Goal: Transaction & Acquisition: Purchase product/service

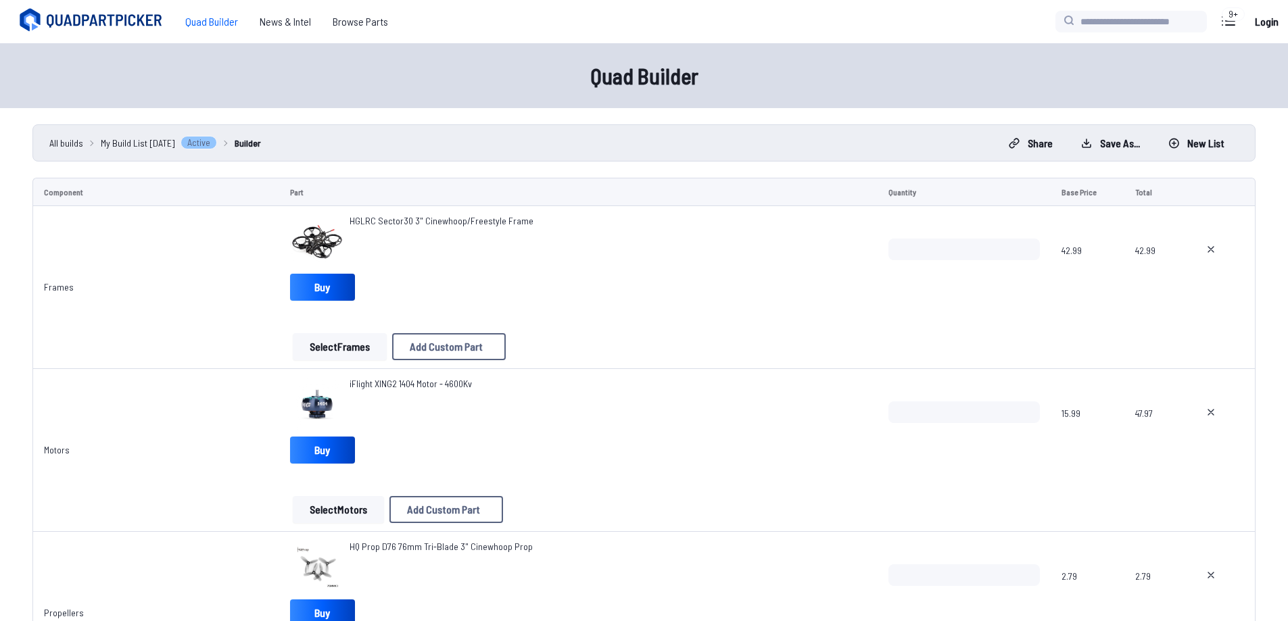
scroll to position [473, 0]
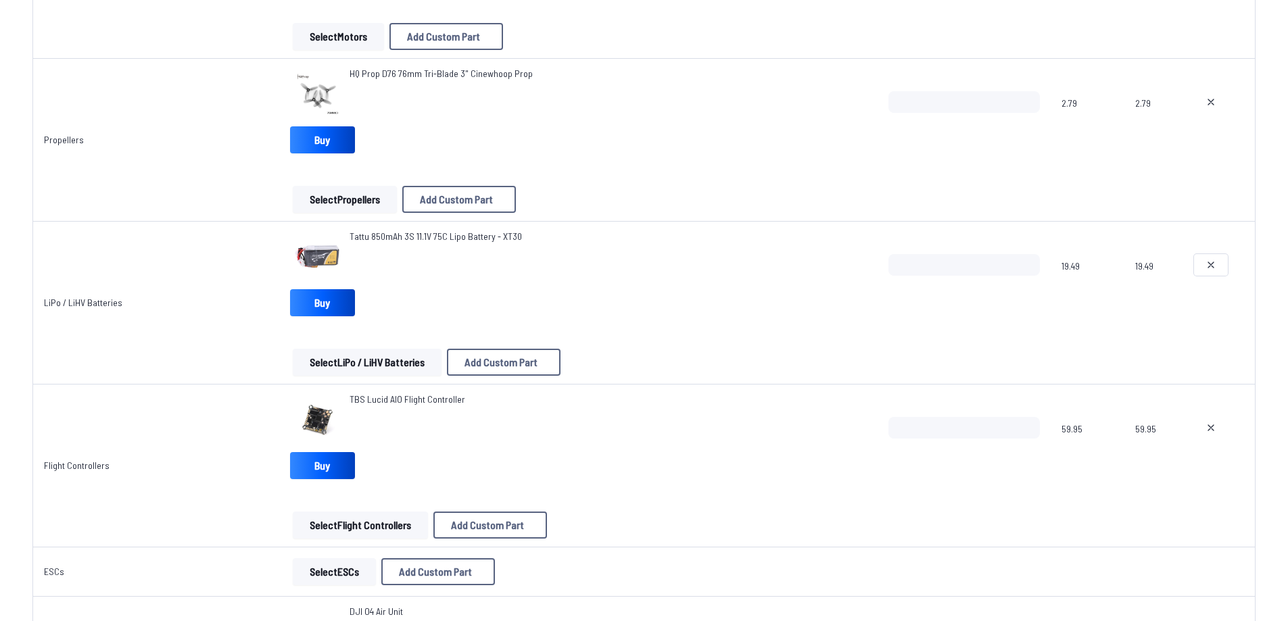
click at [1207, 264] on icon at bounding box center [1210, 265] width 11 height 11
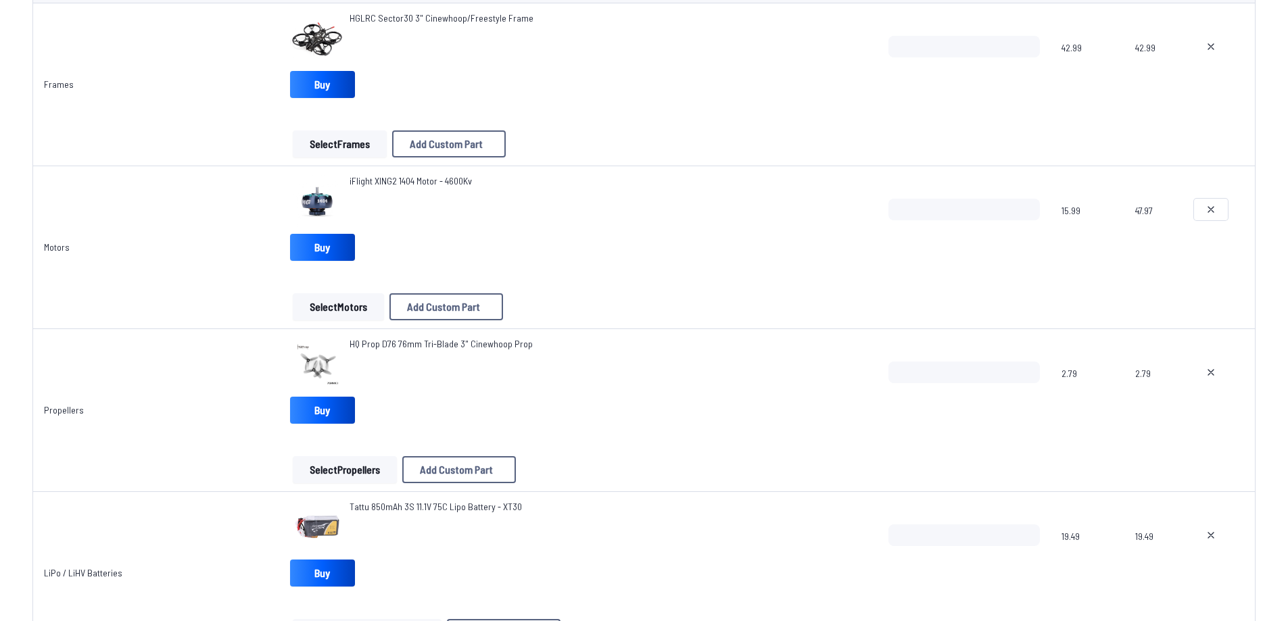
click at [1216, 218] on button at bounding box center [1211, 210] width 34 height 22
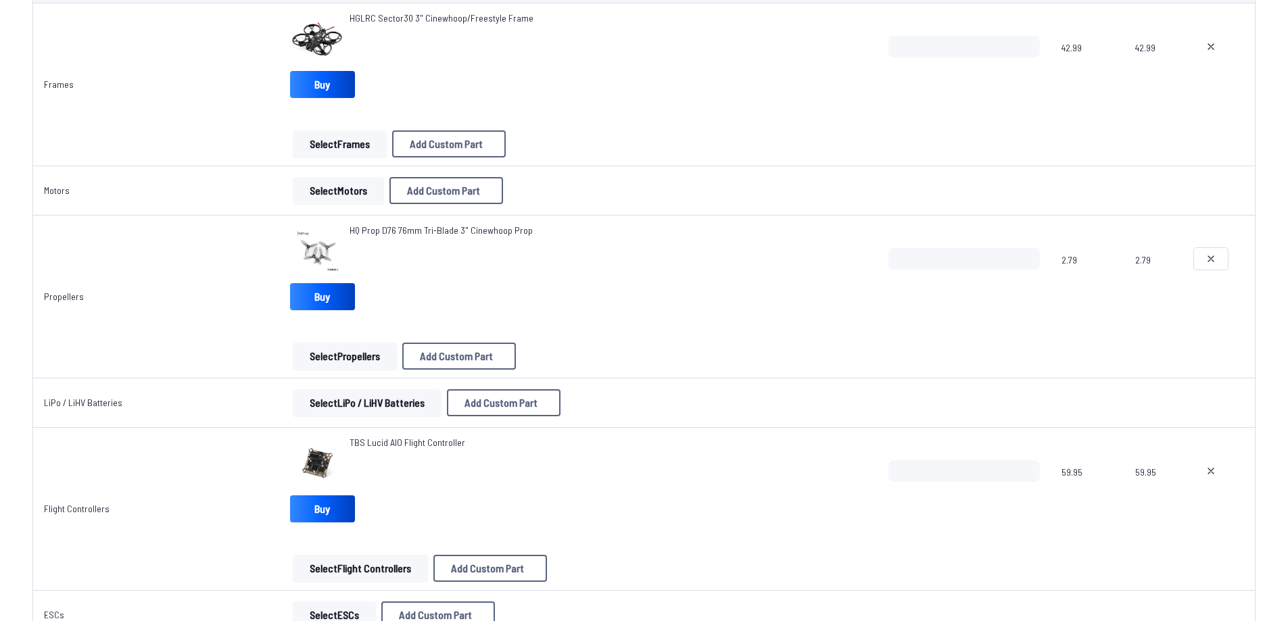
click at [1215, 256] on button at bounding box center [1211, 259] width 34 height 22
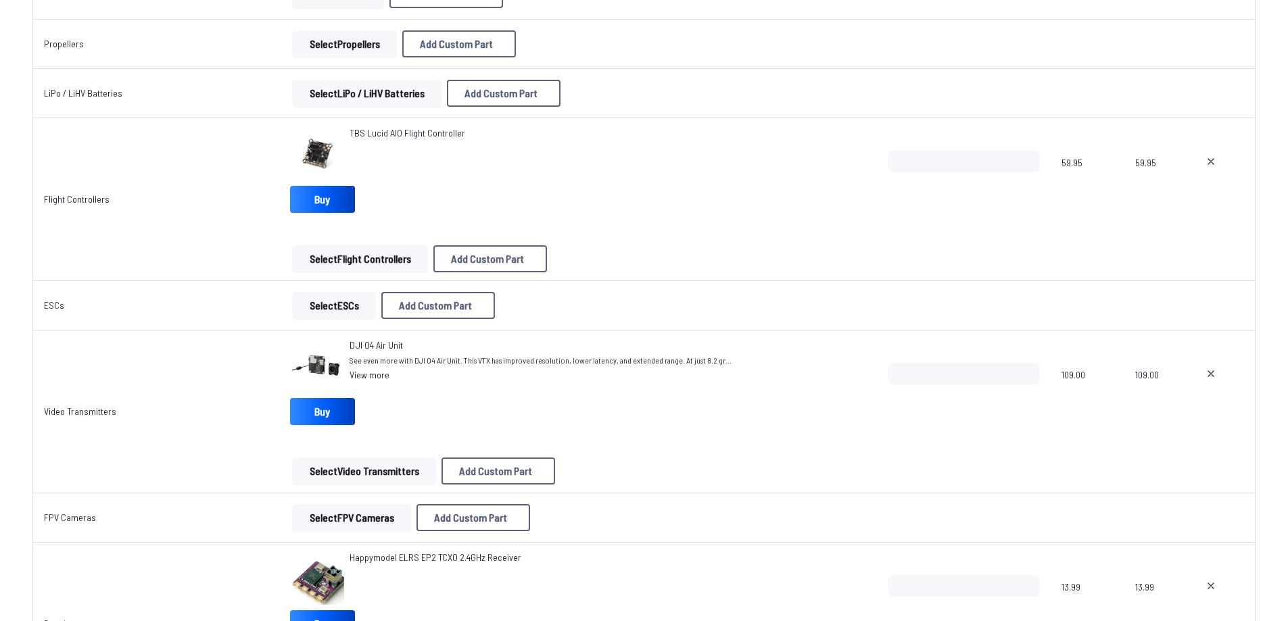
scroll to position [338, 0]
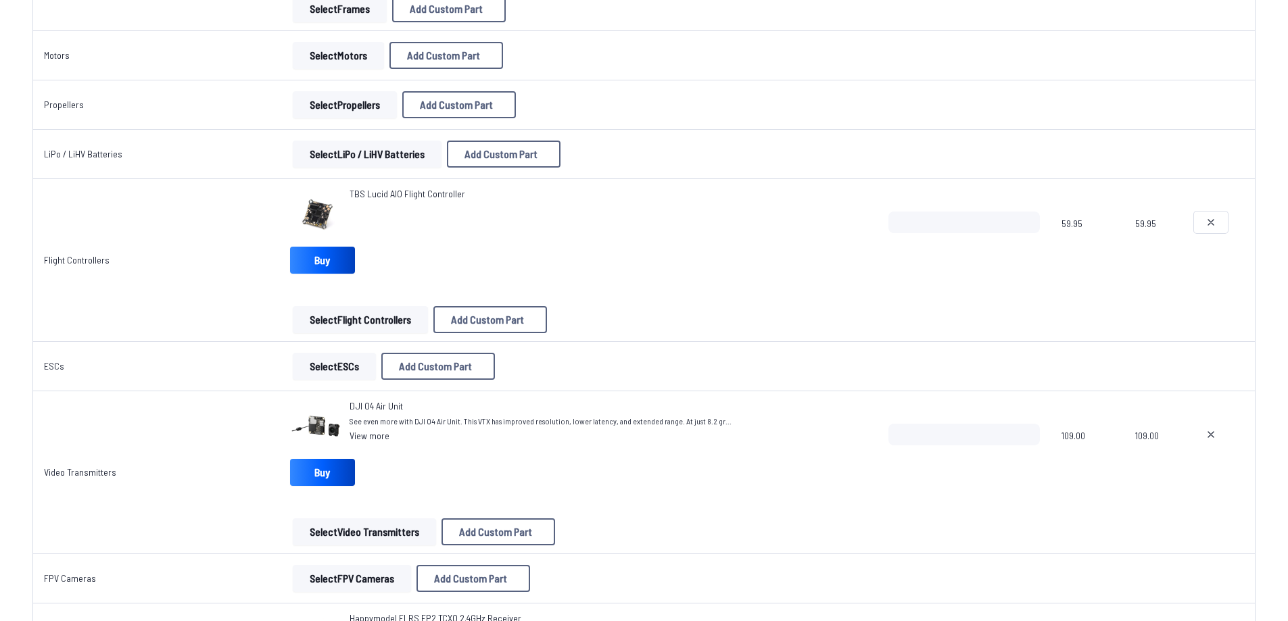
click at [1217, 223] on button at bounding box center [1211, 223] width 34 height 22
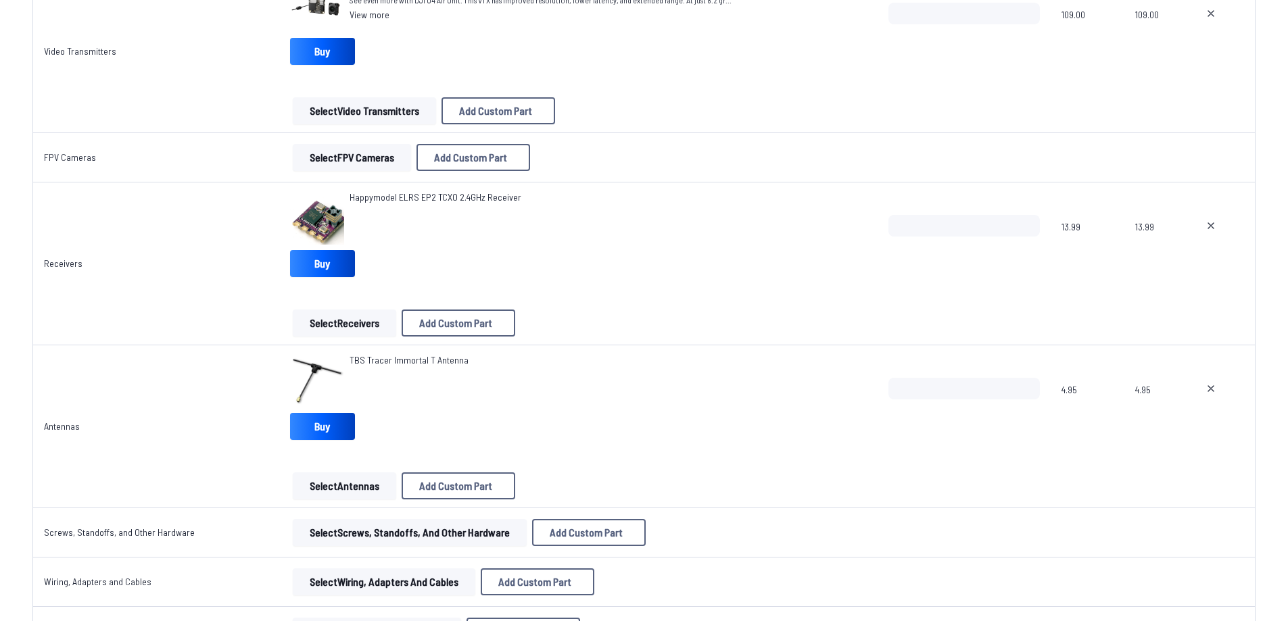
scroll to position [676, 0]
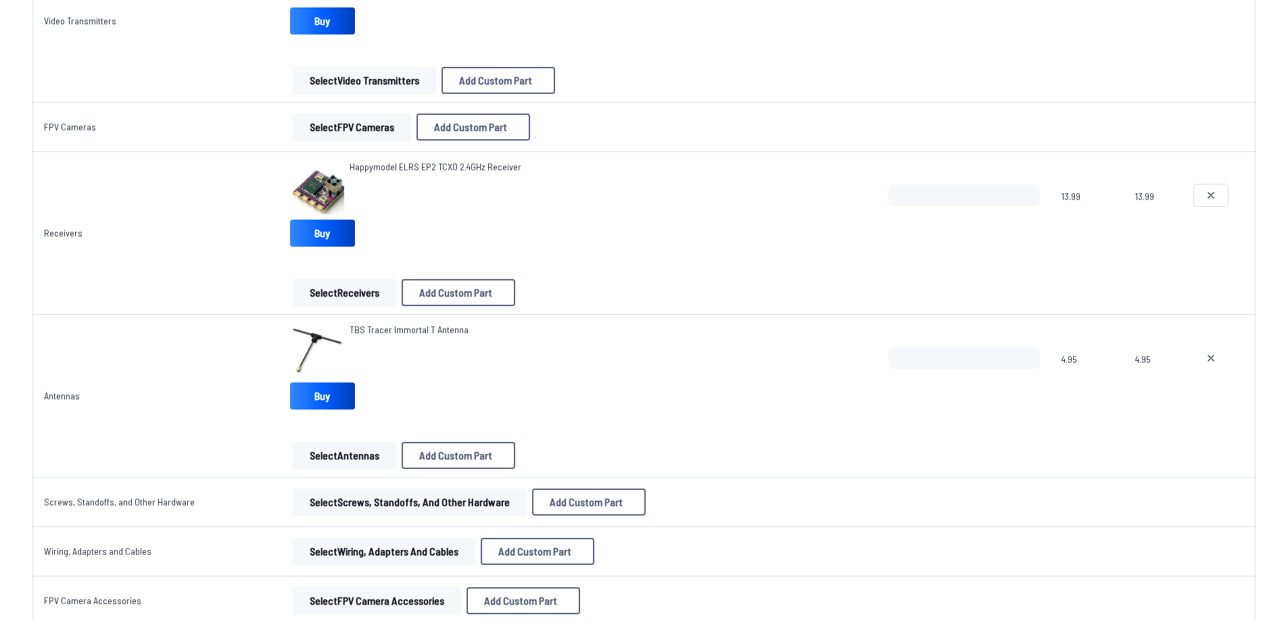
click at [1216, 191] on button at bounding box center [1211, 196] width 34 height 22
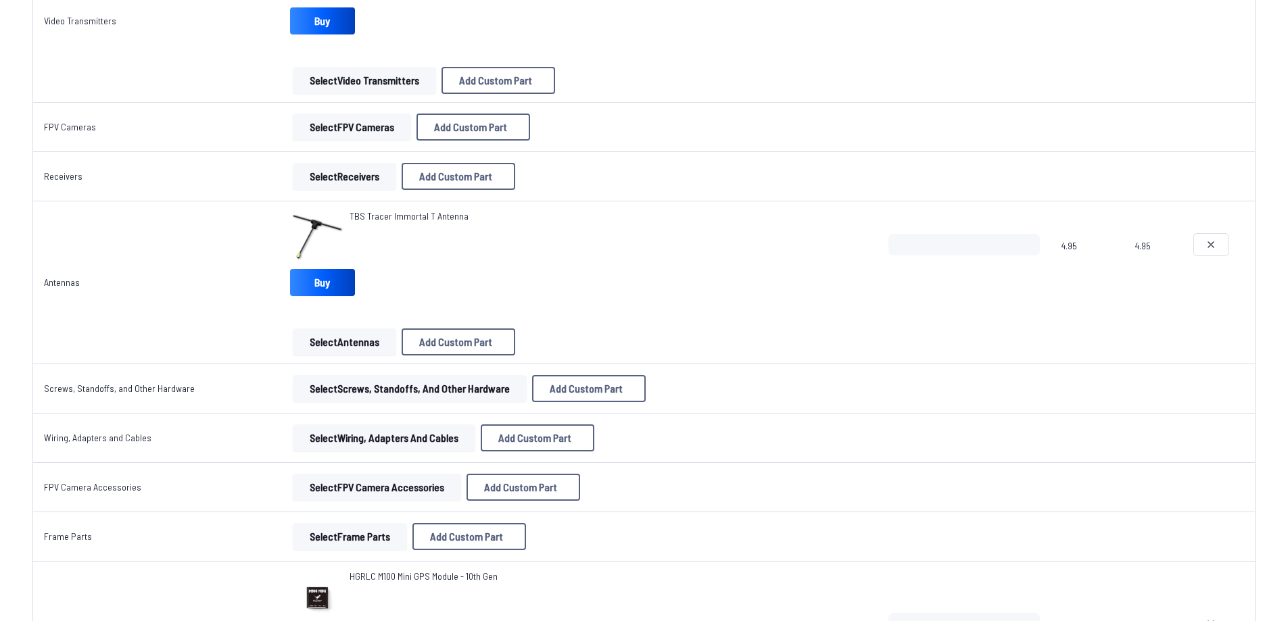
click at [1210, 247] on icon at bounding box center [1210, 244] width 11 height 11
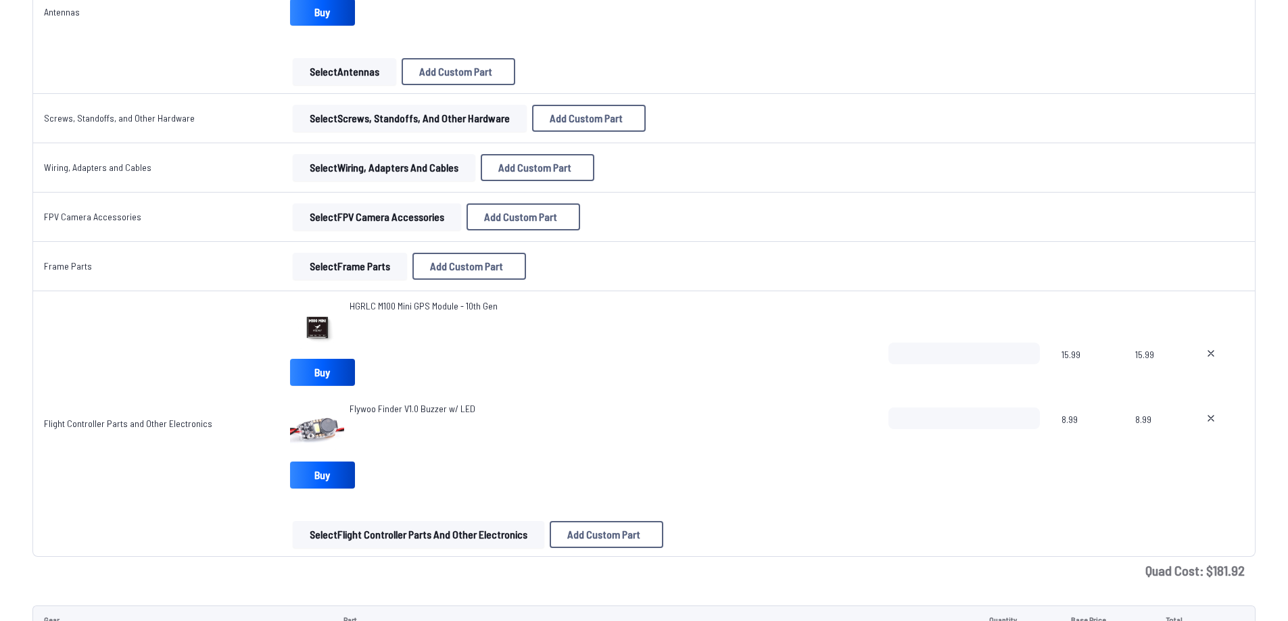
scroll to position [890, 0]
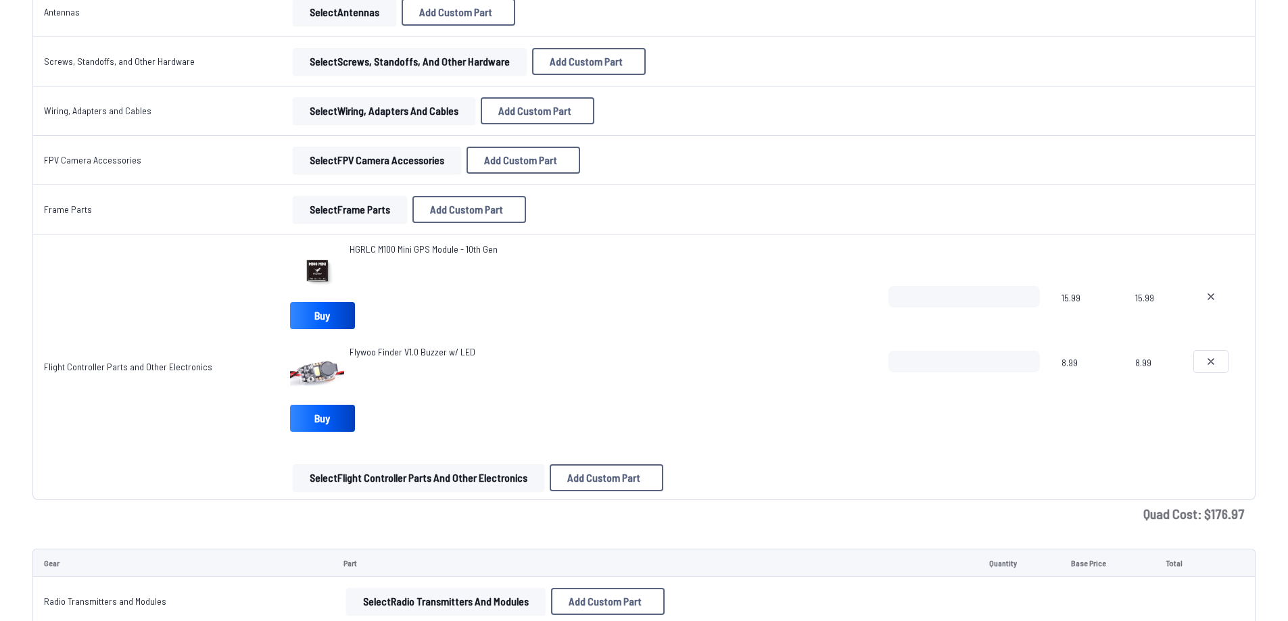
click at [1208, 360] on icon at bounding box center [1210, 361] width 5 height 5
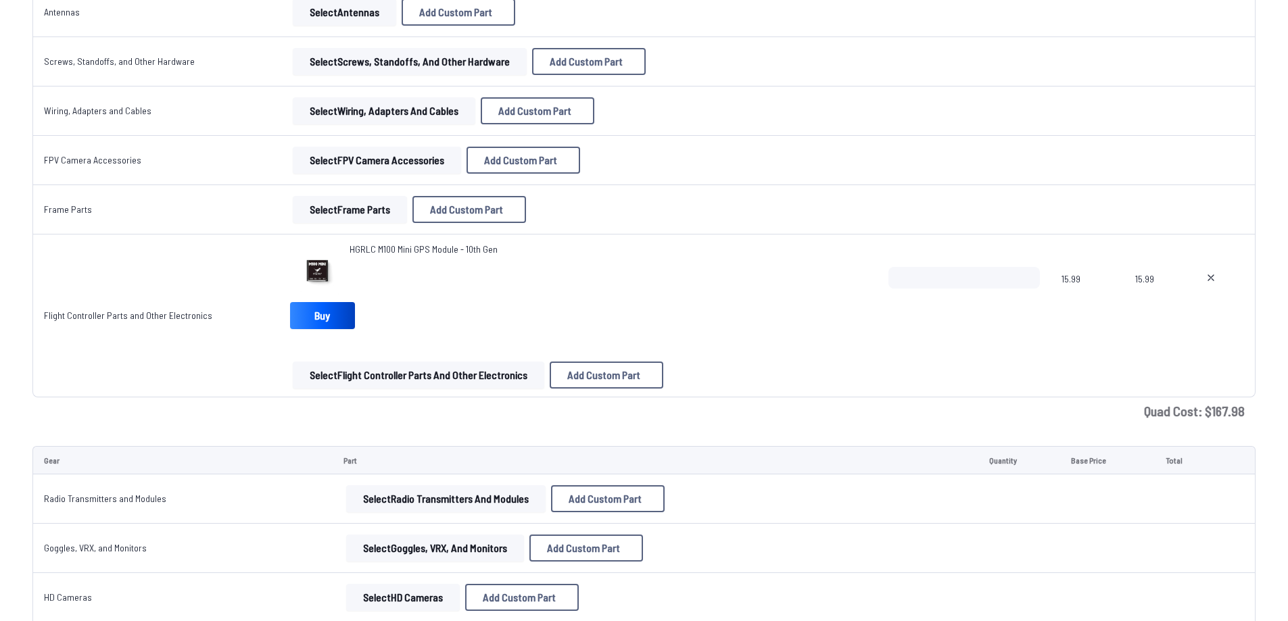
click at [1207, 289] on div at bounding box center [1219, 299] width 50 height 65
click at [1207, 275] on icon at bounding box center [1210, 277] width 11 height 11
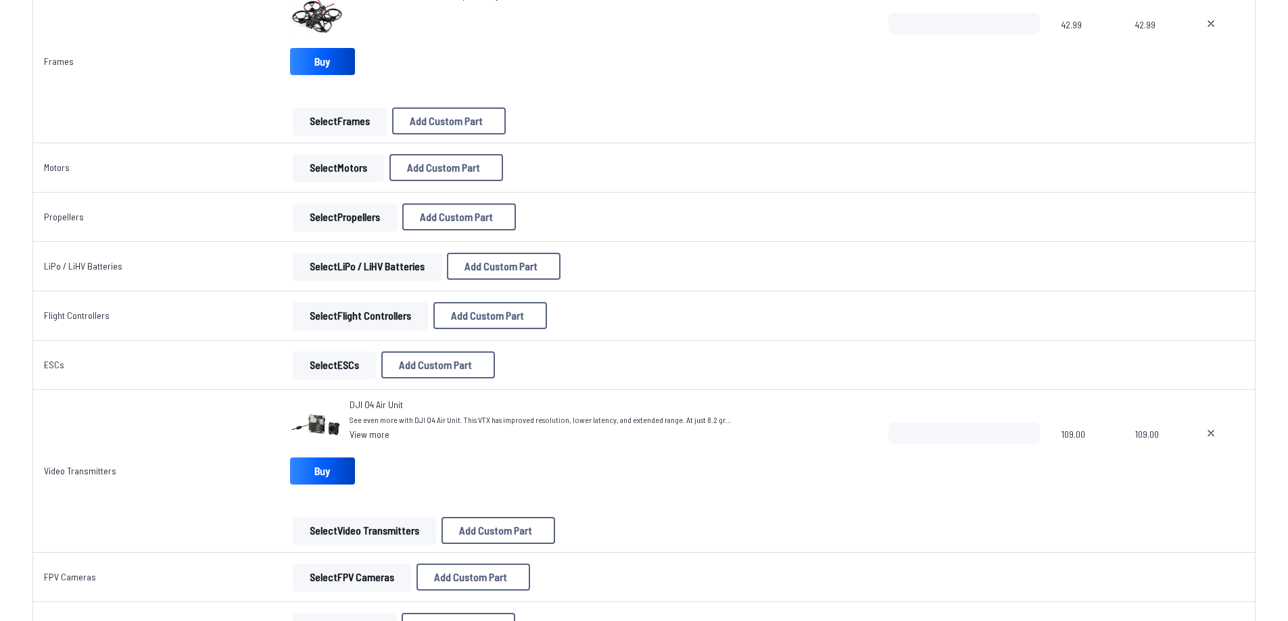
scroll to position [203, 0]
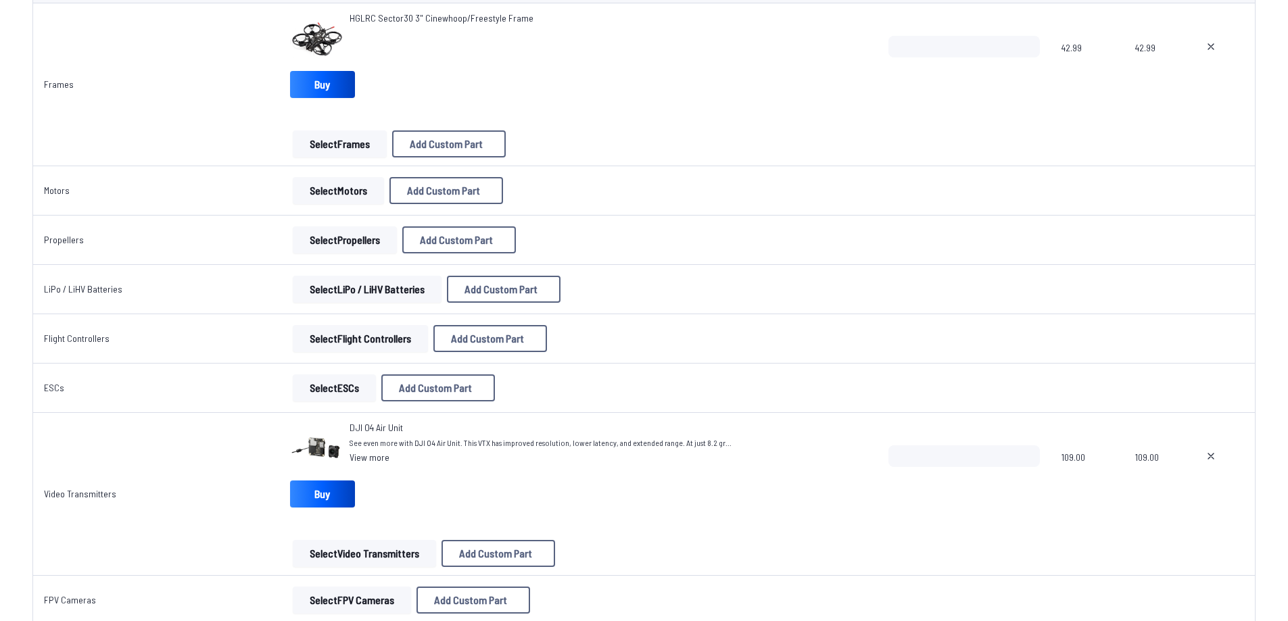
click at [335, 296] on button "Select LiPo / LiHV Batteries" at bounding box center [367, 289] width 149 height 27
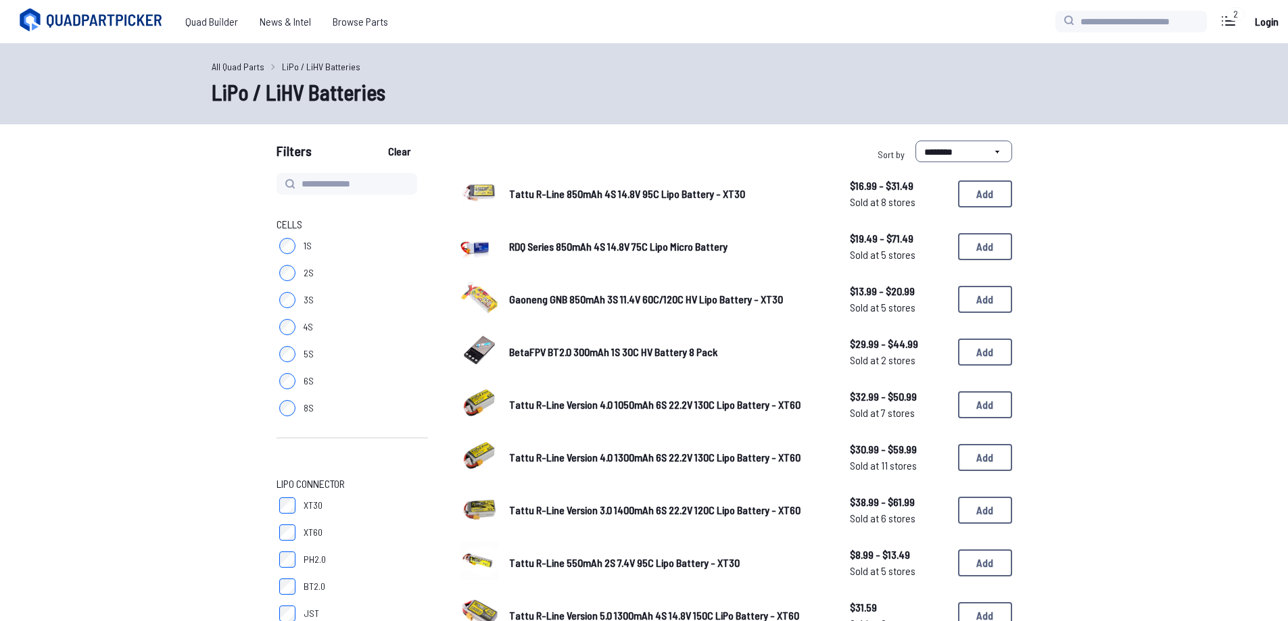
click at [297, 328] on label "4S" at bounding box center [352, 327] width 151 height 27
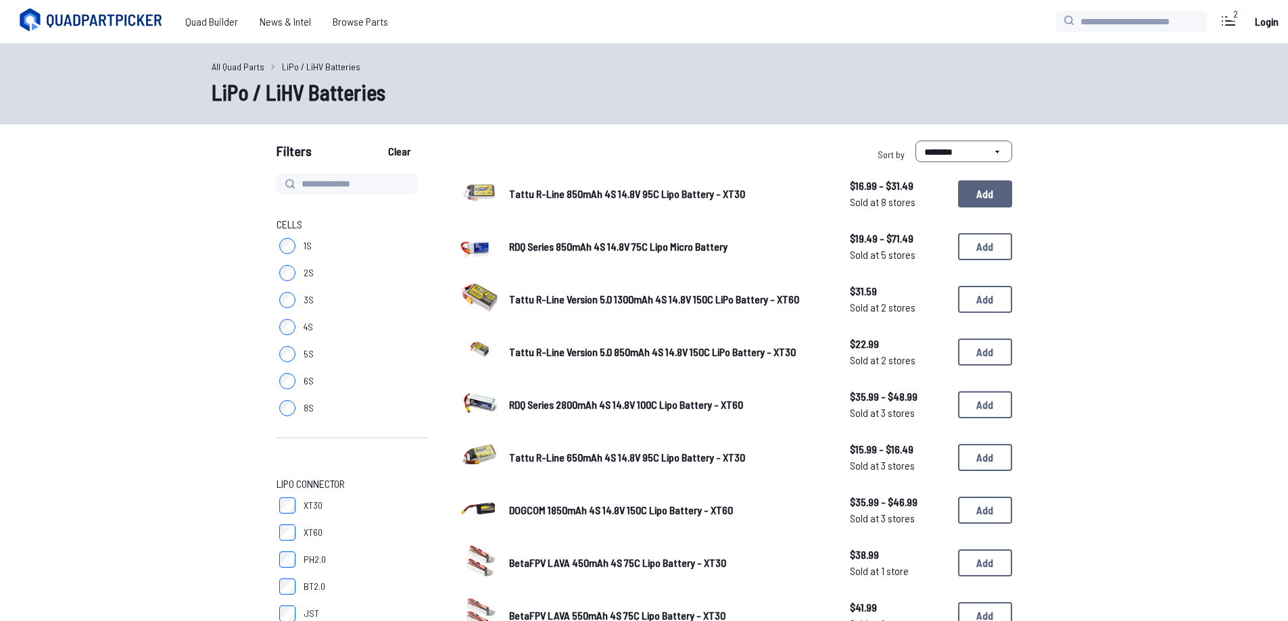
click at [974, 195] on button "Add" at bounding box center [985, 194] width 54 height 27
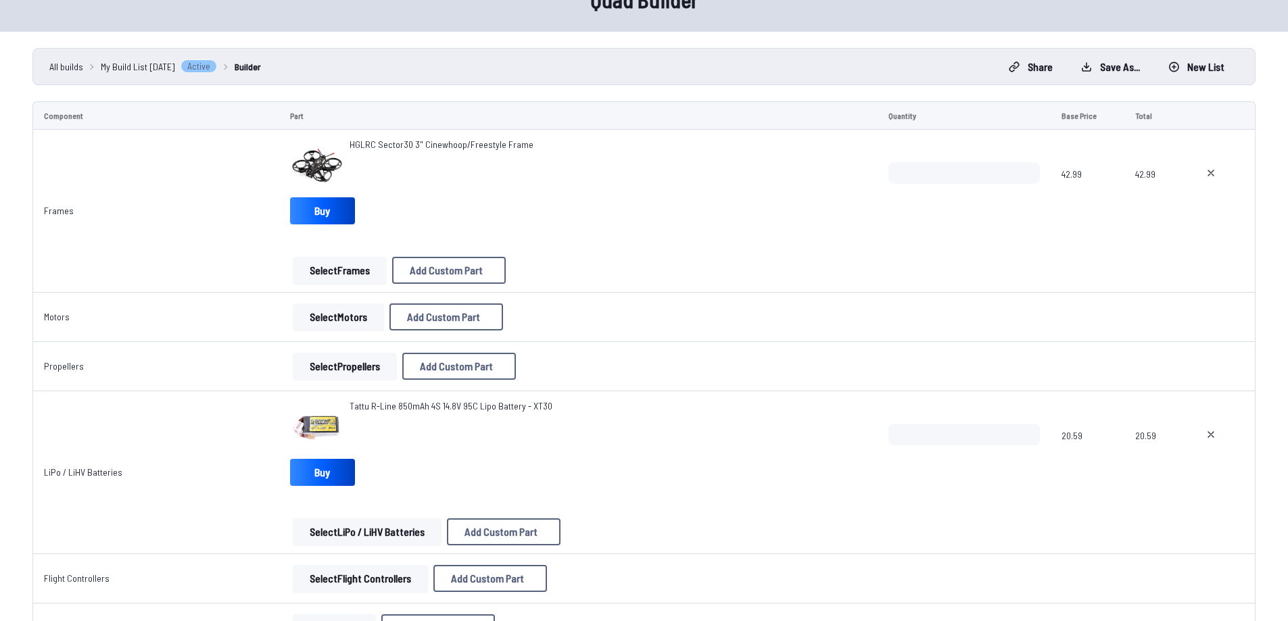
scroll to position [135, 0]
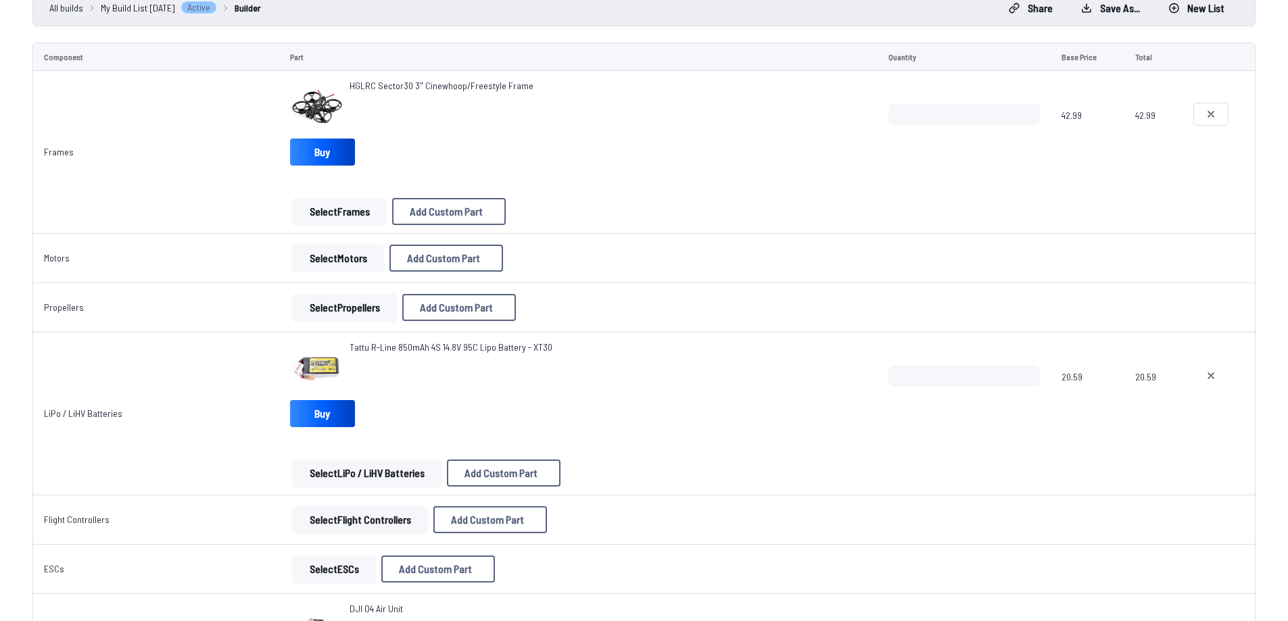
drag, startPoint x: 0, startPoint y: 0, endPoint x: 1202, endPoint y: 109, distance: 1206.9
click at [1202, 109] on button at bounding box center [1211, 114] width 34 height 22
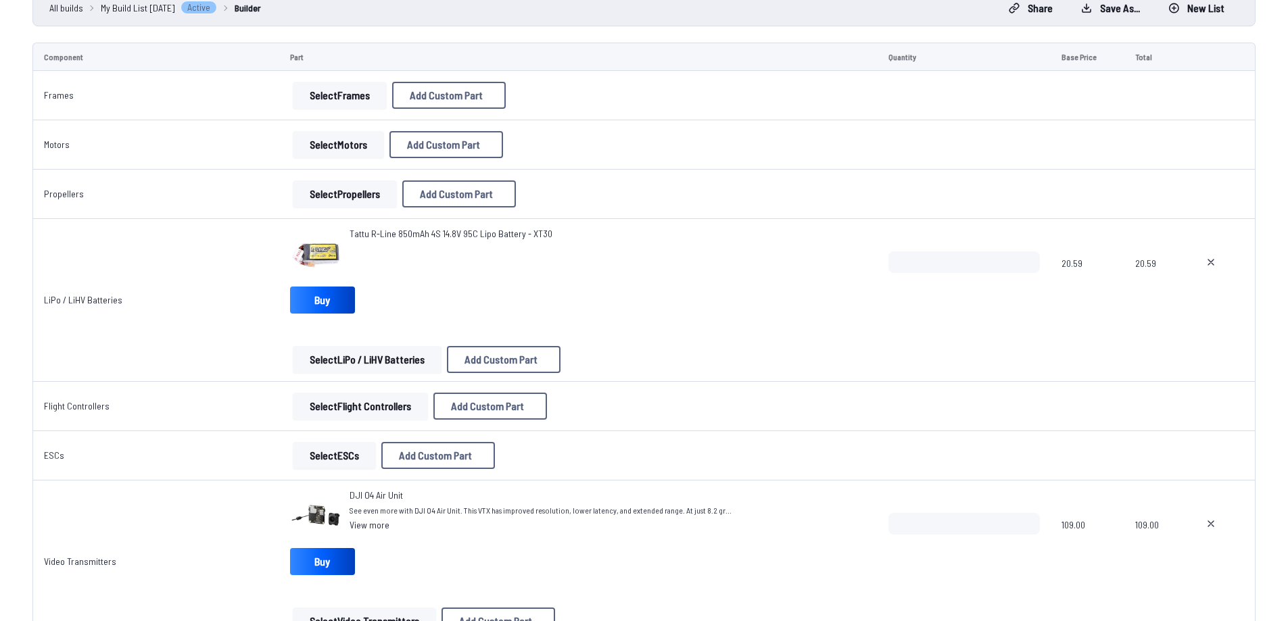
click at [1203, 380] on td at bounding box center [1219, 300] width 72 height 163
click at [1212, 268] on button at bounding box center [1211, 262] width 34 height 22
click at [1216, 531] on button at bounding box center [1211, 524] width 34 height 22
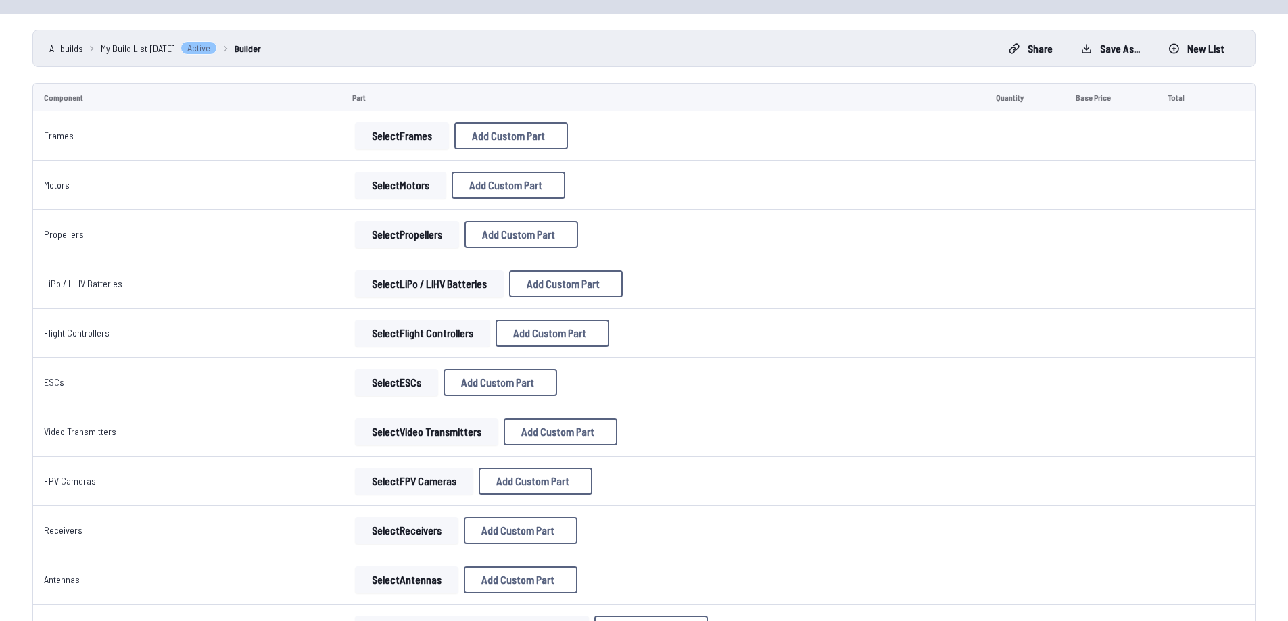
scroll to position [89, 0]
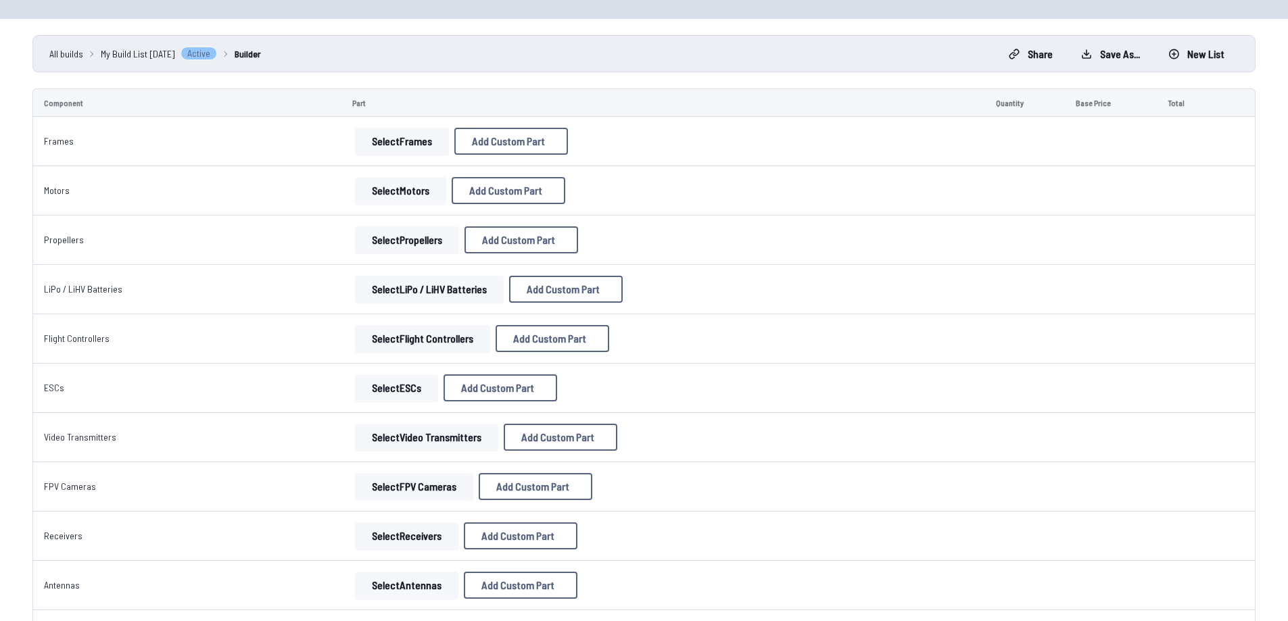
click at [410, 293] on button "Select LiPo / LiHV Batteries" at bounding box center [429, 289] width 149 height 27
click at [400, 284] on button "Select LiPo / LiHV Batteries" at bounding box center [429, 289] width 149 height 27
click at [435, 299] on button "Select LiPo / LiHV Batteries" at bounding box center [429, 289] width 149 height 27
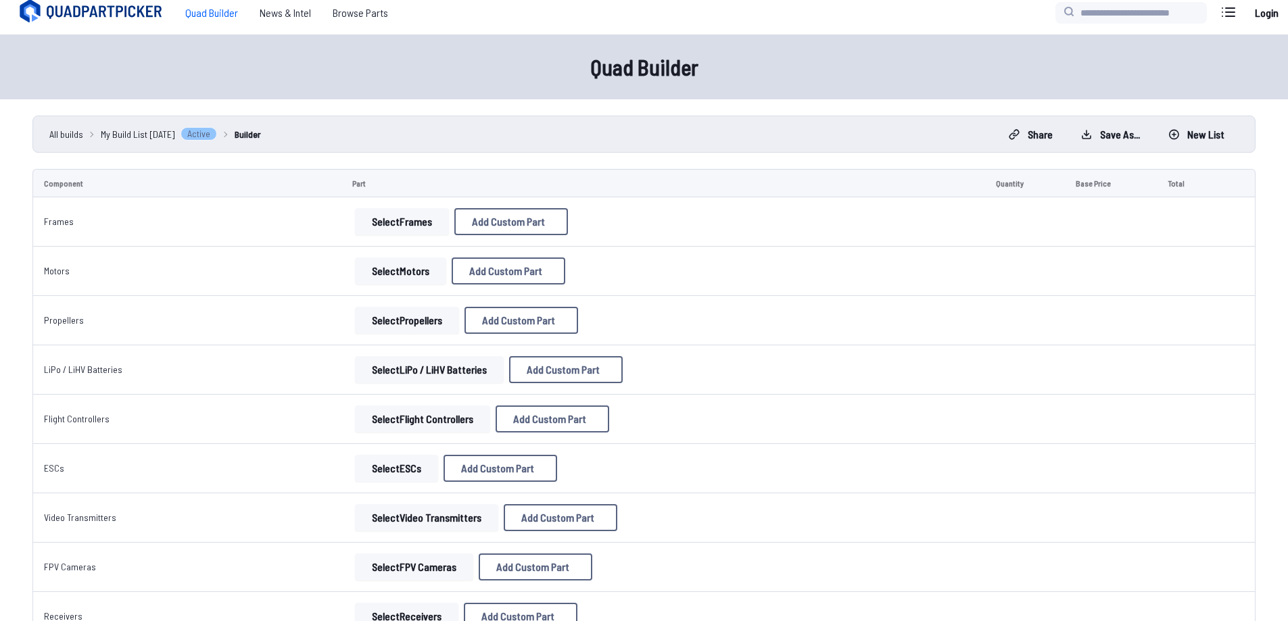
scroll to position [0, 0]
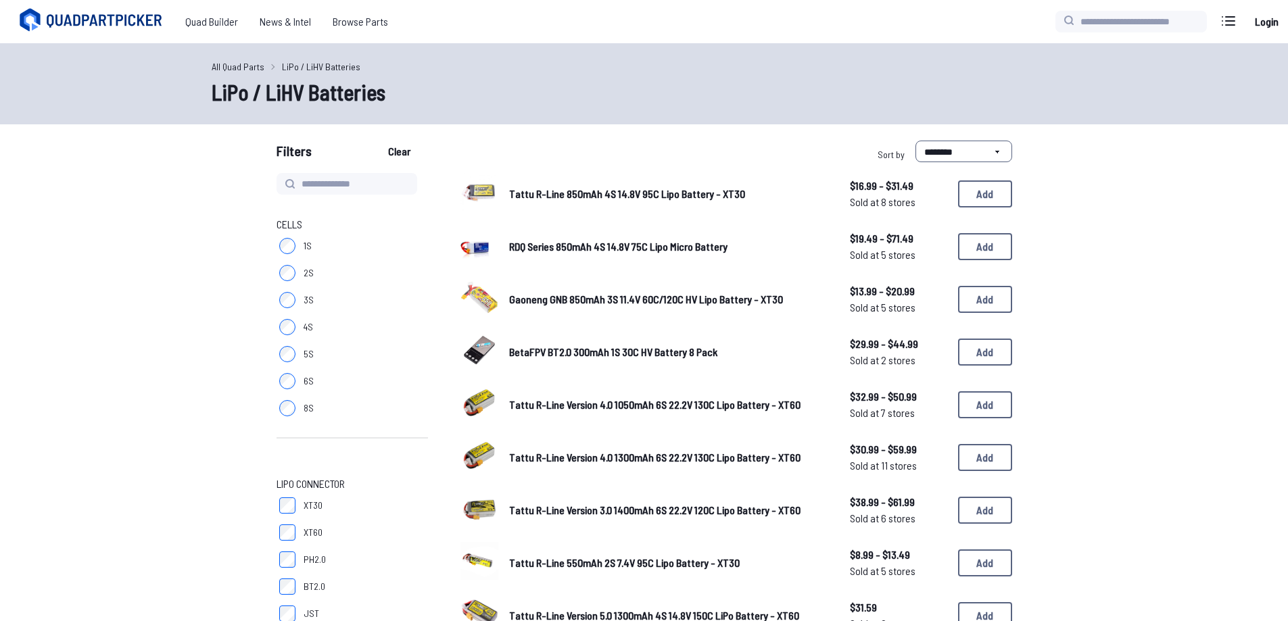
click at [300, 406] on label "8S" at bounding box center [352, 408] width 151 height 27
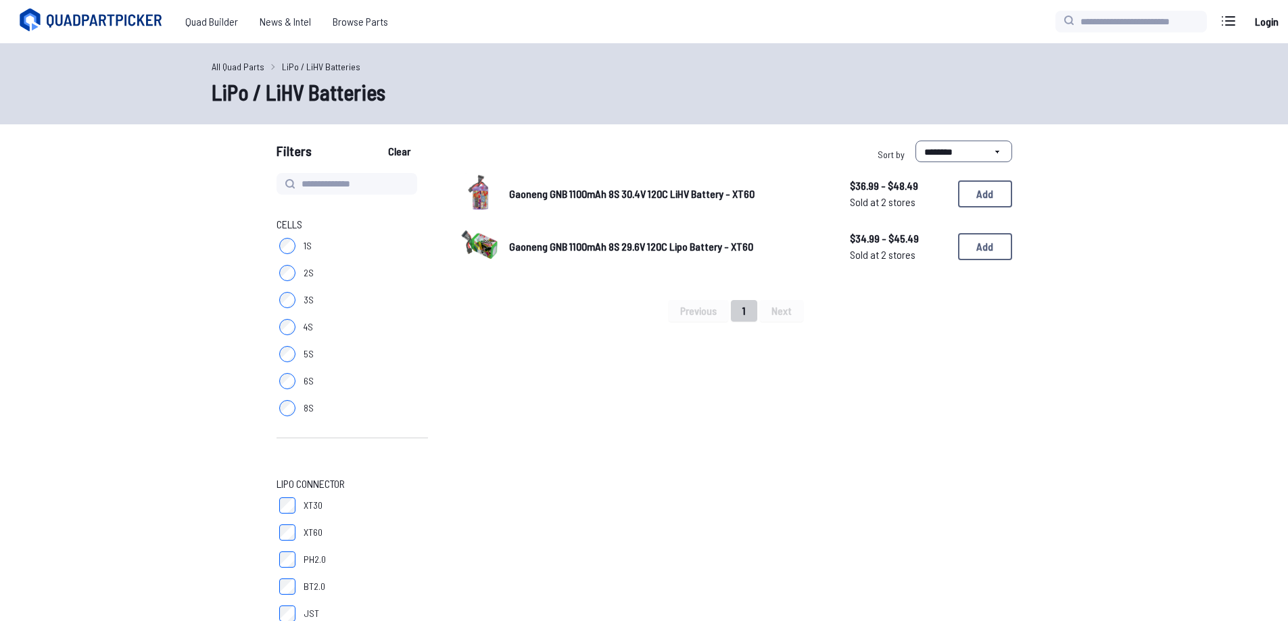
click at [643, 193] on span "Gaoneng GNB 1100mAh 8S 30.4V 120C LiHV Battery - XT60" at bounding box center [631, 193] width 245 height 13
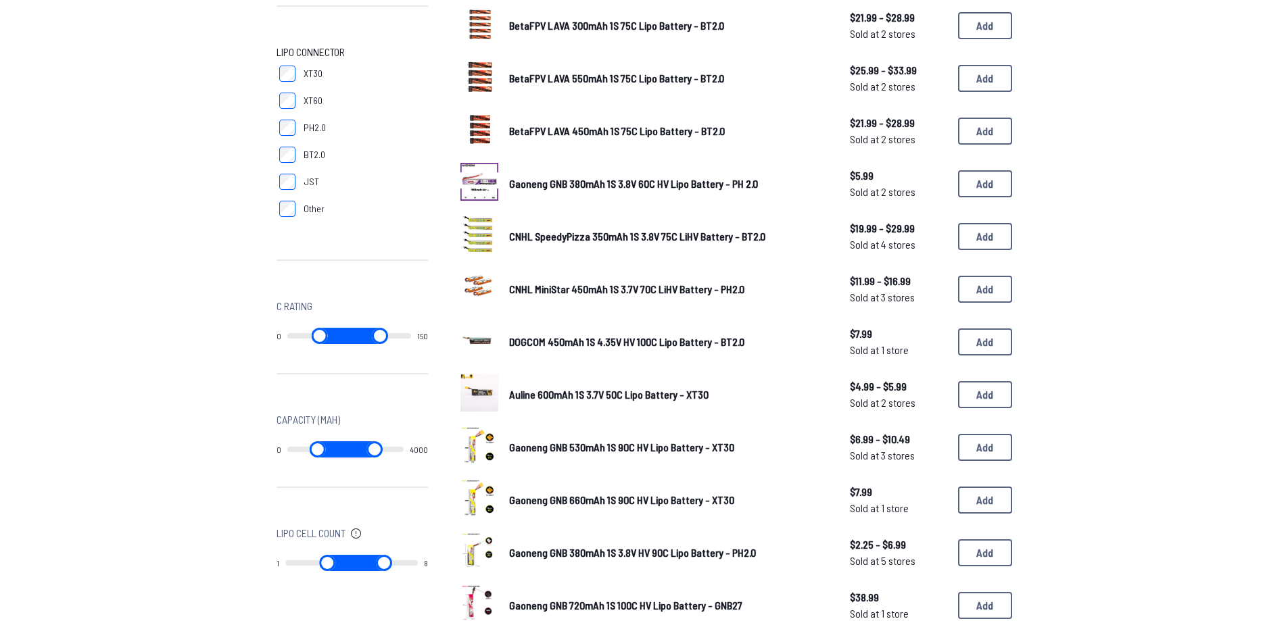
scroll to position [608, 0]
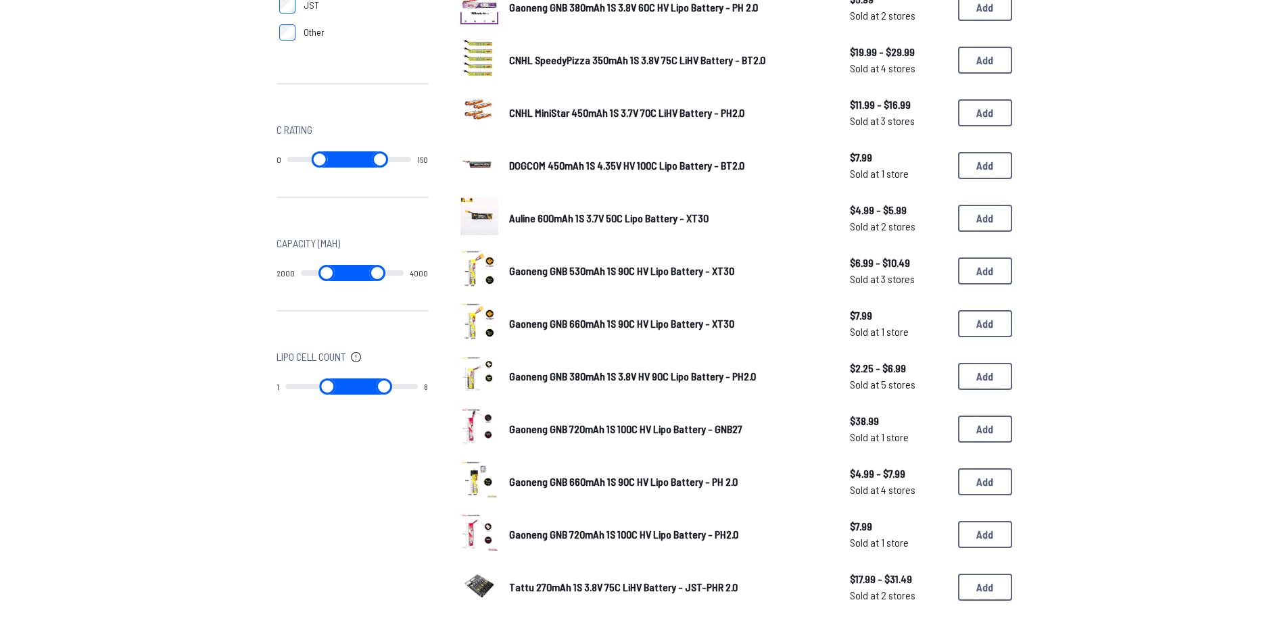
drag, startPoint x: 295, startPoint y: 272, endPoint x: 372, endPoint y: 289, distance: 78.1
type input "****"
click at [353, 281] on input "range" at bounding box center [327, 273] width 52 height 16
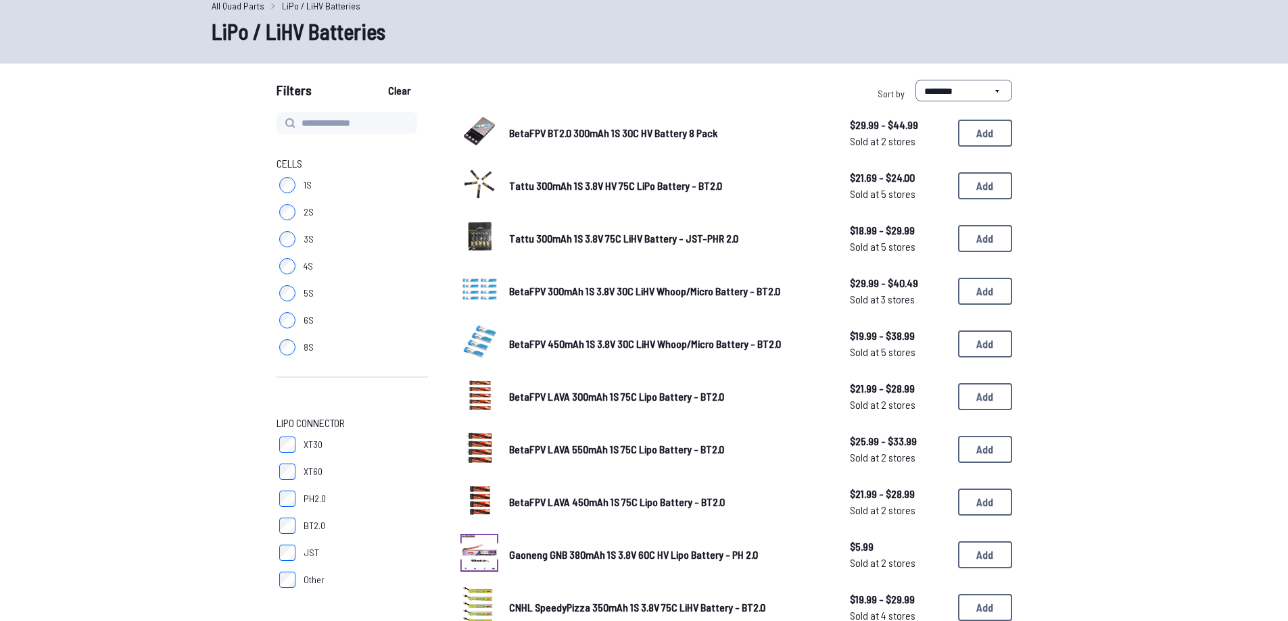
scroll to position [0, 0]
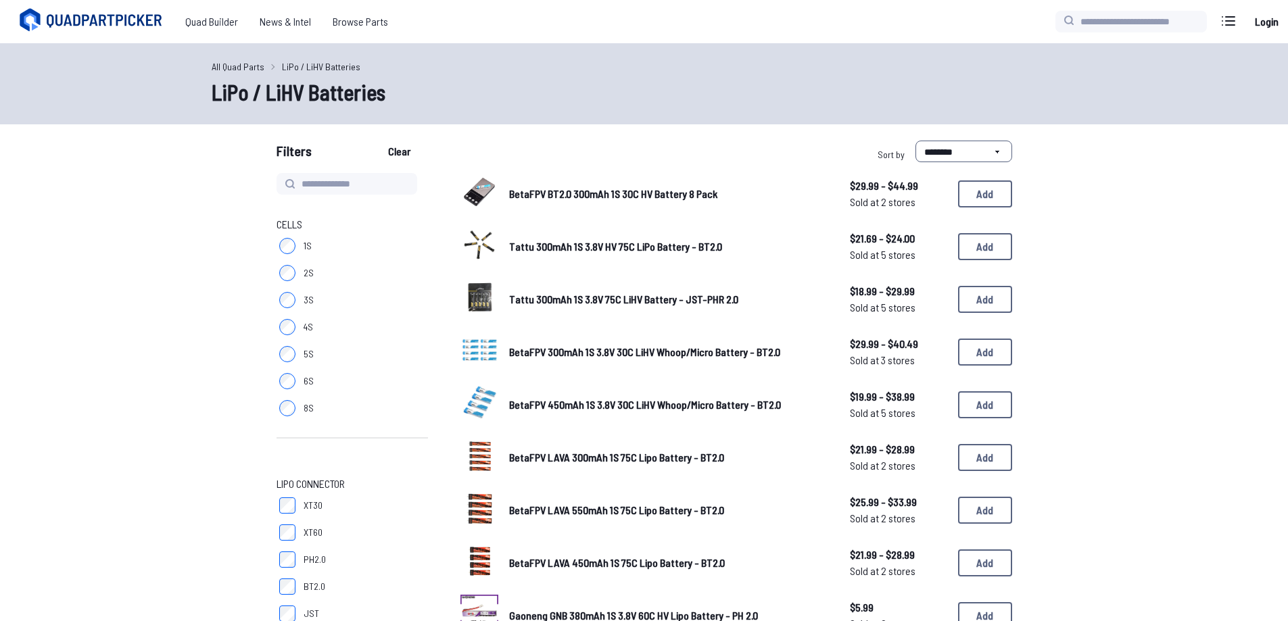
type input "****"
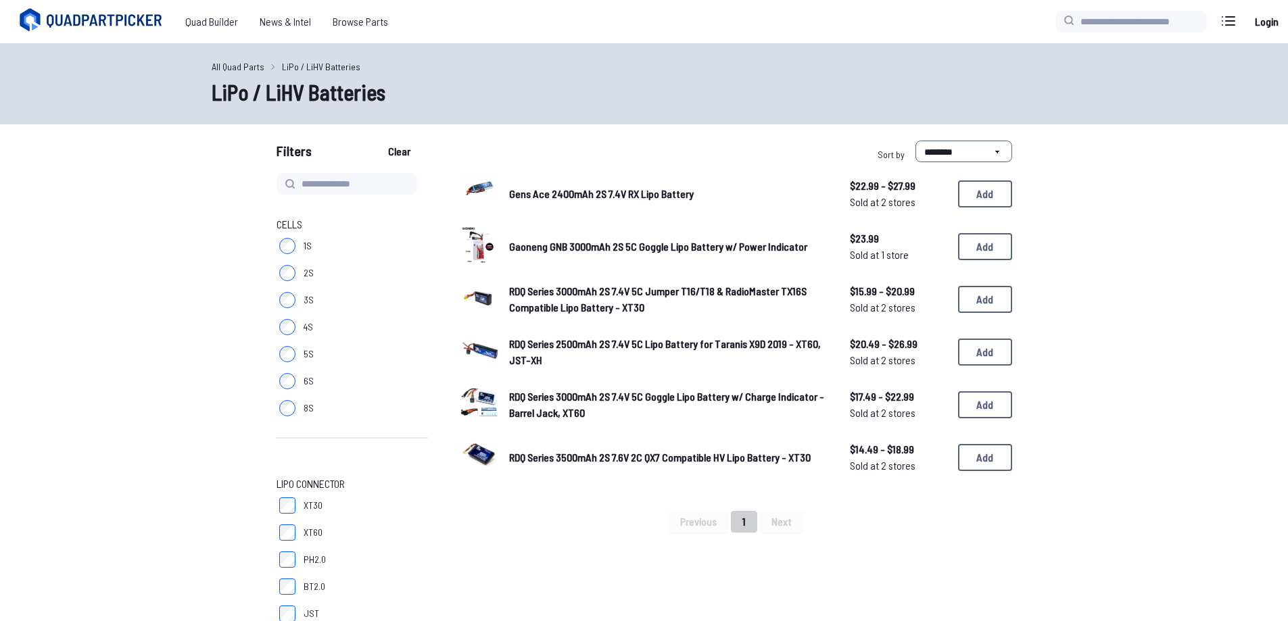
click at [287, 391] on label "6S" at bounding box center [352, 381] width 151 height 27
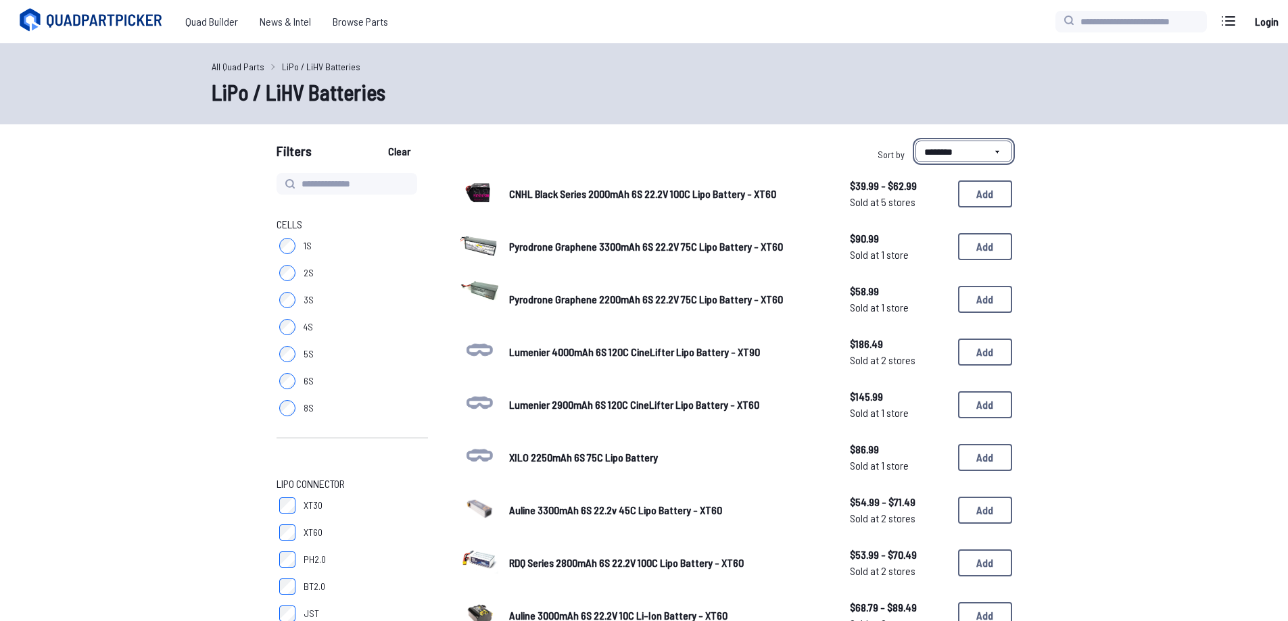
click at [953, 151] on select "**********" at bounding box center [963, 152] width 97 height 22
select select "**********"
click at [915, 141] on select "**********" at bounding box center [963, 152] width 97 height 22
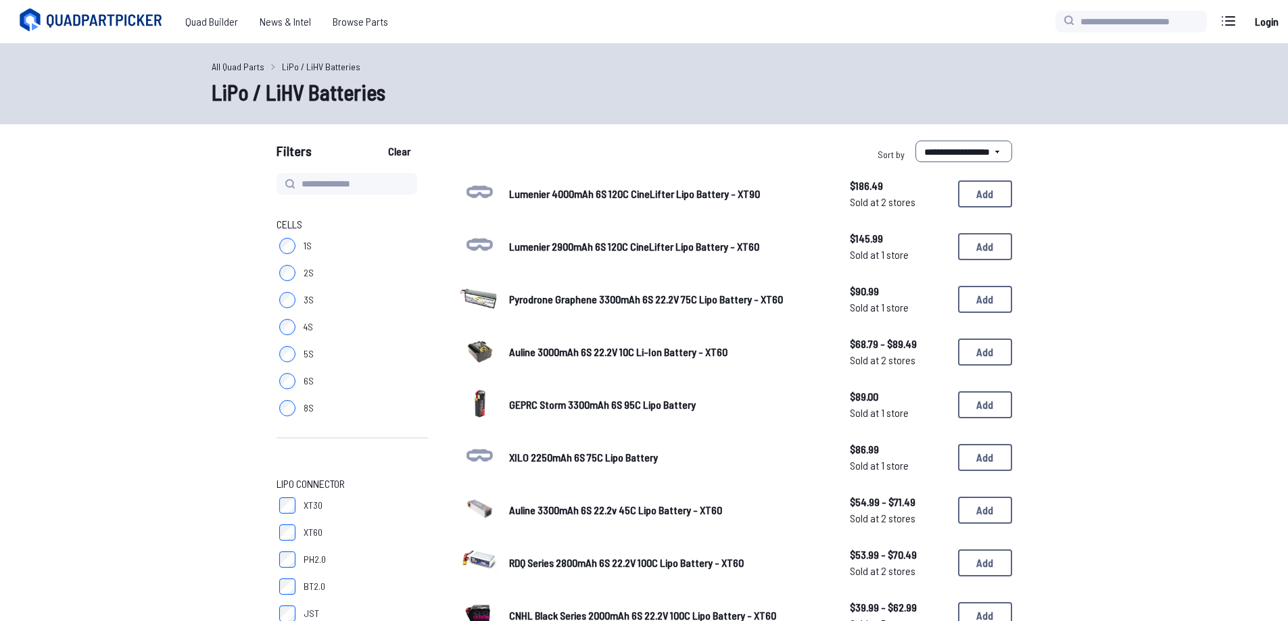
click at [546, 413] on div "GEPRC Storm 3300mAh 6S 95C Lipo Battery $89.00 Sold at 1 store $89.00 Sold at 1…" at bounding box center [736, 405] width 552 height 42
click at [546, 402] on span "GEPRC Storm 3300mAh 6S 95C Lipo Battery" at bounding box center [602, 404] width 187 height 13
